Goal: Book appointment/travel/reservation

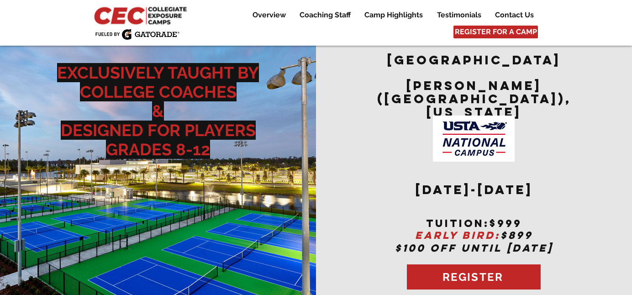
scroll to position [1265, 0]
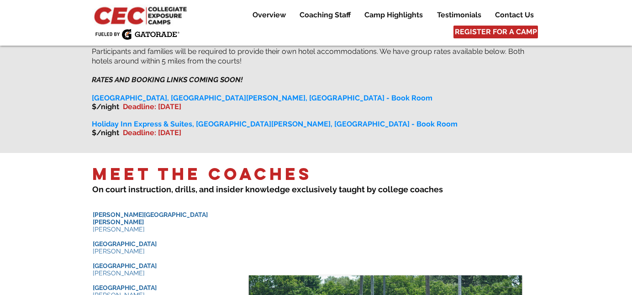
scroll to position [773, 0]
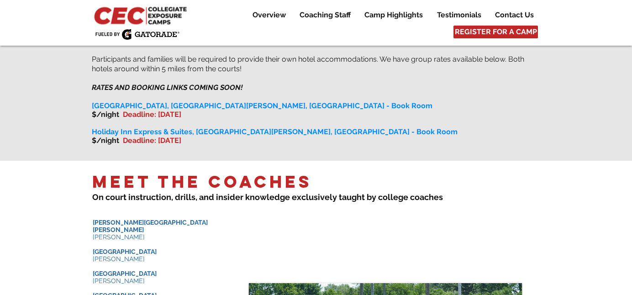
click at [173, 101] on span "Marriott Springhill Suites, Orlando Lake Nona, FL - Book Room" at bounding box center [262, 105] width 341 height 9
click at [181, 110] on span "Deadline: November 22" at bounding box center [152, 114] width 58 height 9
click at [187, 101] on span "Marriott Springhill Suites, Orlando Lake Nona, FL - Book Room" at bounding box center [262, 105] width 341 height 9
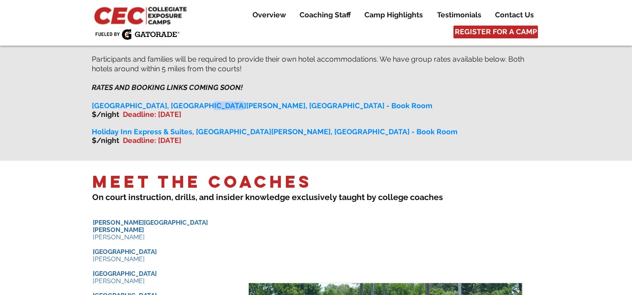
click at [187, 101] on span "Marriott Springhill Suites, Orlando Lake Nona, FL - Book Room" at bounding box center [262, 105] width 341 height 9
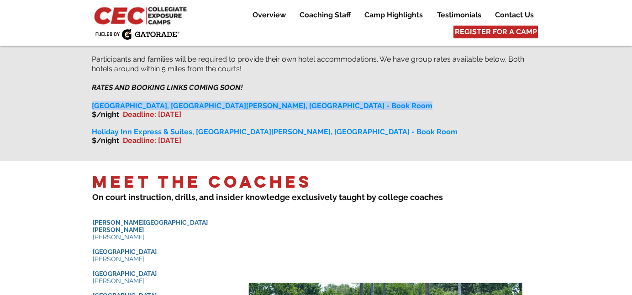
click at [187, 101] on span "Marriott Springhill Suites, Orlando Lake Nona, FL - Book Room" at bounding box center [262, 105] width 341 height 9
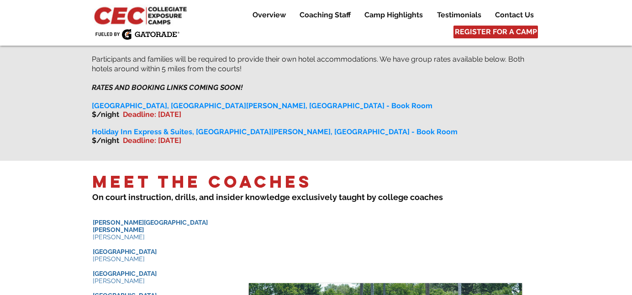
click at [287, 101] on span "Marriott Springhill Suites, Orlando Lake Nona, FL - Book Room" at bounding box center [262, 105] width 341 height 9
click at [283, 101] on span "Marriott Springhill Suites, Orlando Lake Nona, FL - Book Room" at bounding box center [262, 105] width 341 height 9
click at [299, 101] on span "Marriott Springhill Suites, Orlando Lake Nona, FL - Book Room" at bounding box center [262, 105] width 341 height 9
click at [183, 101] on span "Marriott Springhill Suites, Orlando Lake Nona, FL - Book Room" at bounding box center [262, 105] width 341 height 9
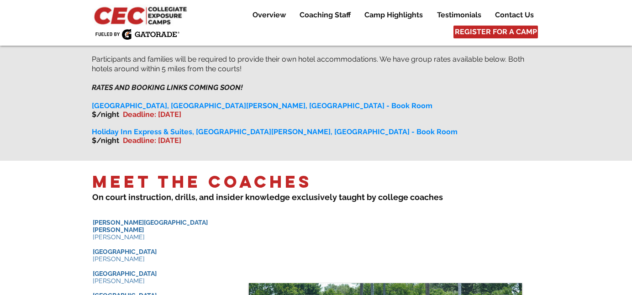
click at [176, 110] on span "Deadline: November 22" at bounding box center [152, 114] width 58 height 9
click at [161, 110] on span "Deadline: November 22" at bounding box center [152, 114] width 58 height 9
click at [161, 101] on span "Marriott Springhill Suites, Orlando Lake Nona, FL - Book Room" at bounding box center [262, 105] width 341 height 9
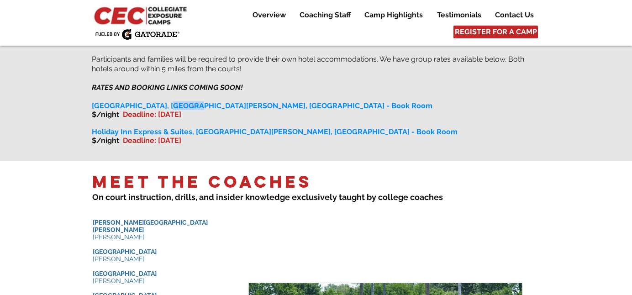
click at [161, 101] on span "Marriott Springhill Suites, Orlando Lake Nona, FL - Book Room" at bounding box center [262, 105] width 341 height 9
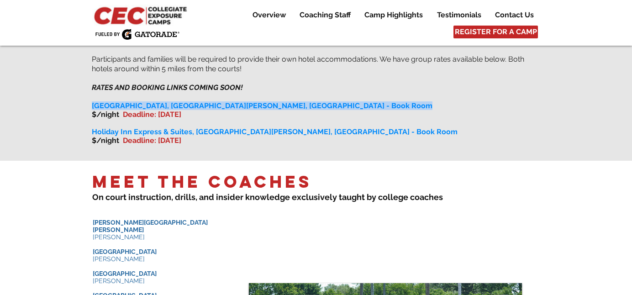
click at [161, 101] on span "Marriott Springhill Suites, Orlando Lake Nona, FL - Book Room" at bounding box center [262, 105] width 341 height 9
copy div "Marriott Springhill Suites, Orlando Lake Nona, FL - Book Room"
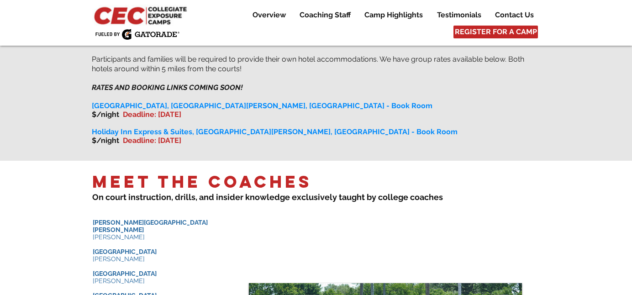
click at [417, 127] on p "Holiday Inn Express & Suites, Orlando Lake Nona, FL - Book Room" at bounding box center [315, 131] width 447 height 9
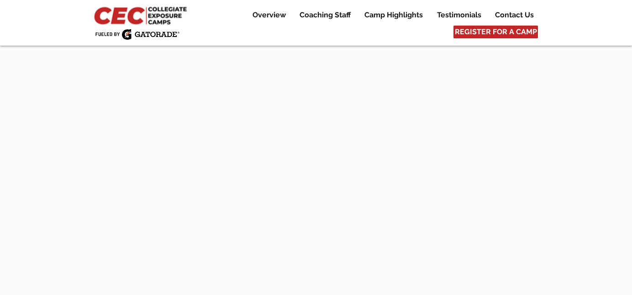
scroll to position [4058, 0]
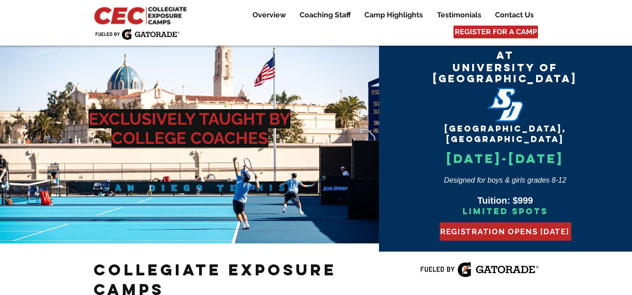
scroll to position [2, 0]
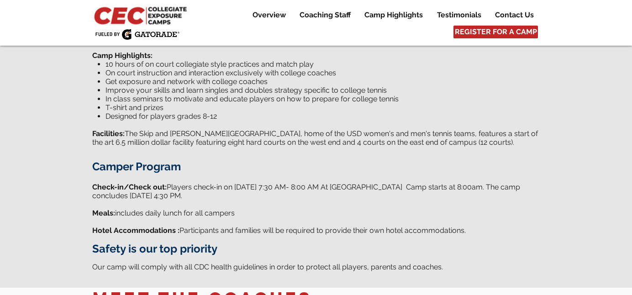
scroll to position [373, 0]
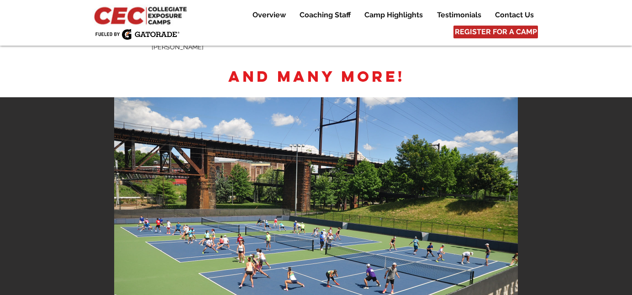
scroll to position [1484, 0]
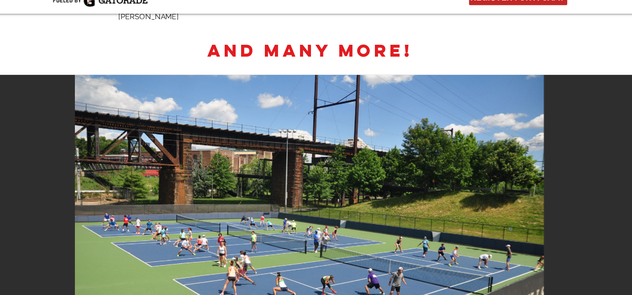
click at [364, 188] on img "DSC_0766" at bounding box center [315, 232] width 403 height 268
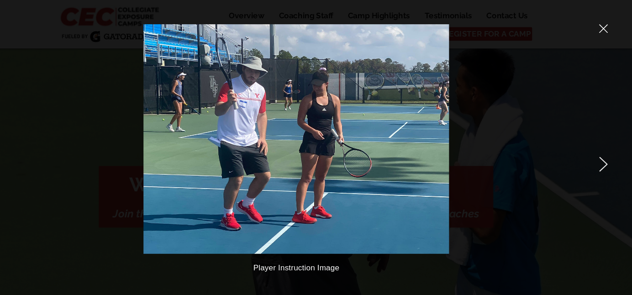
click at [604, 26] on icon "close" at bounding box center [605, 27] width 8 height 8
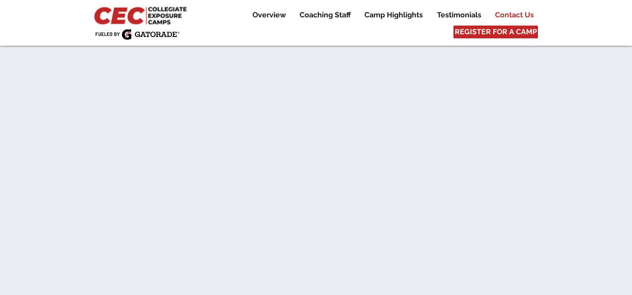
scroll to position [5276, 0]
